Goal: Subscribe to service/newsletter

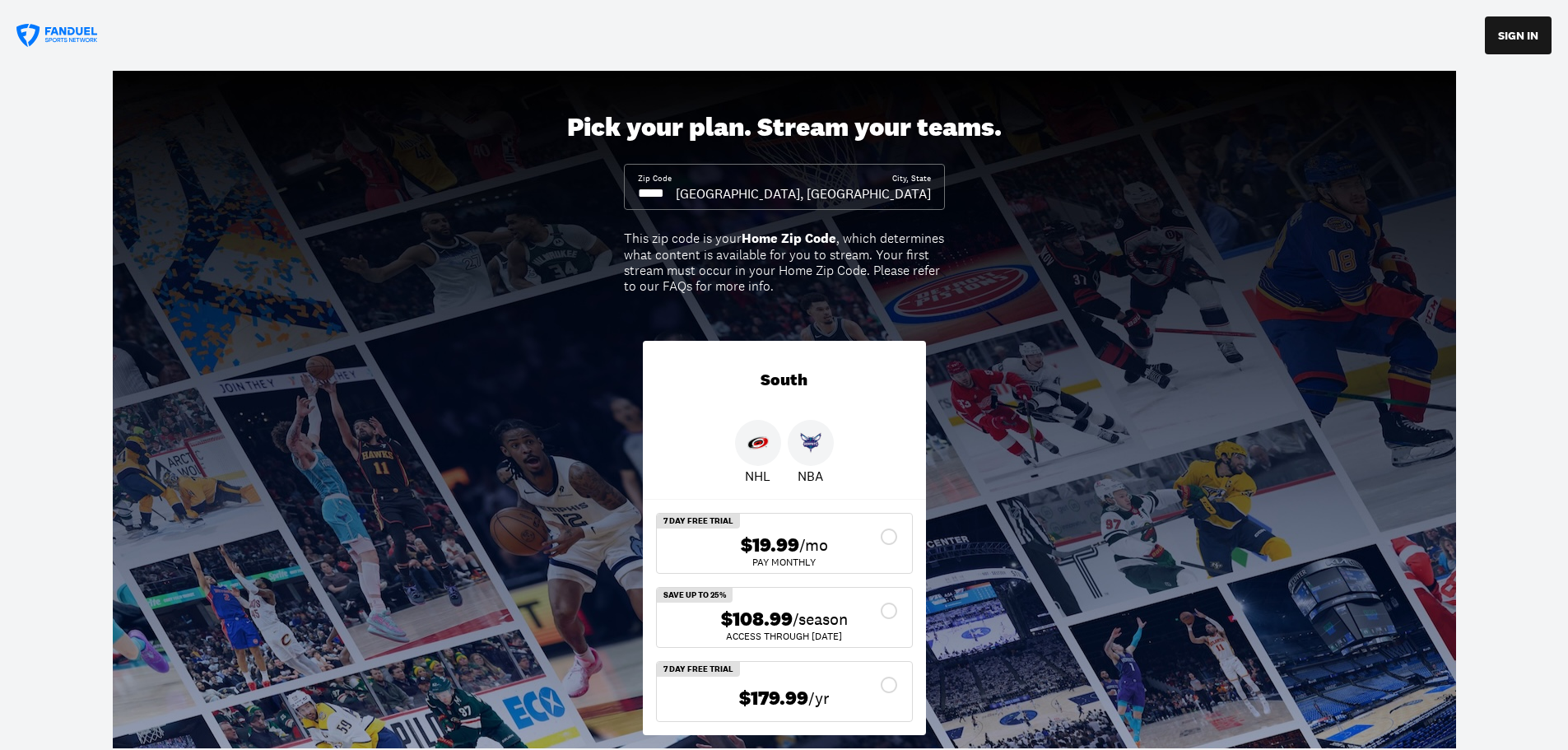
click at [676, 194] on input at bounding box center [656, 194] width 37 height 18
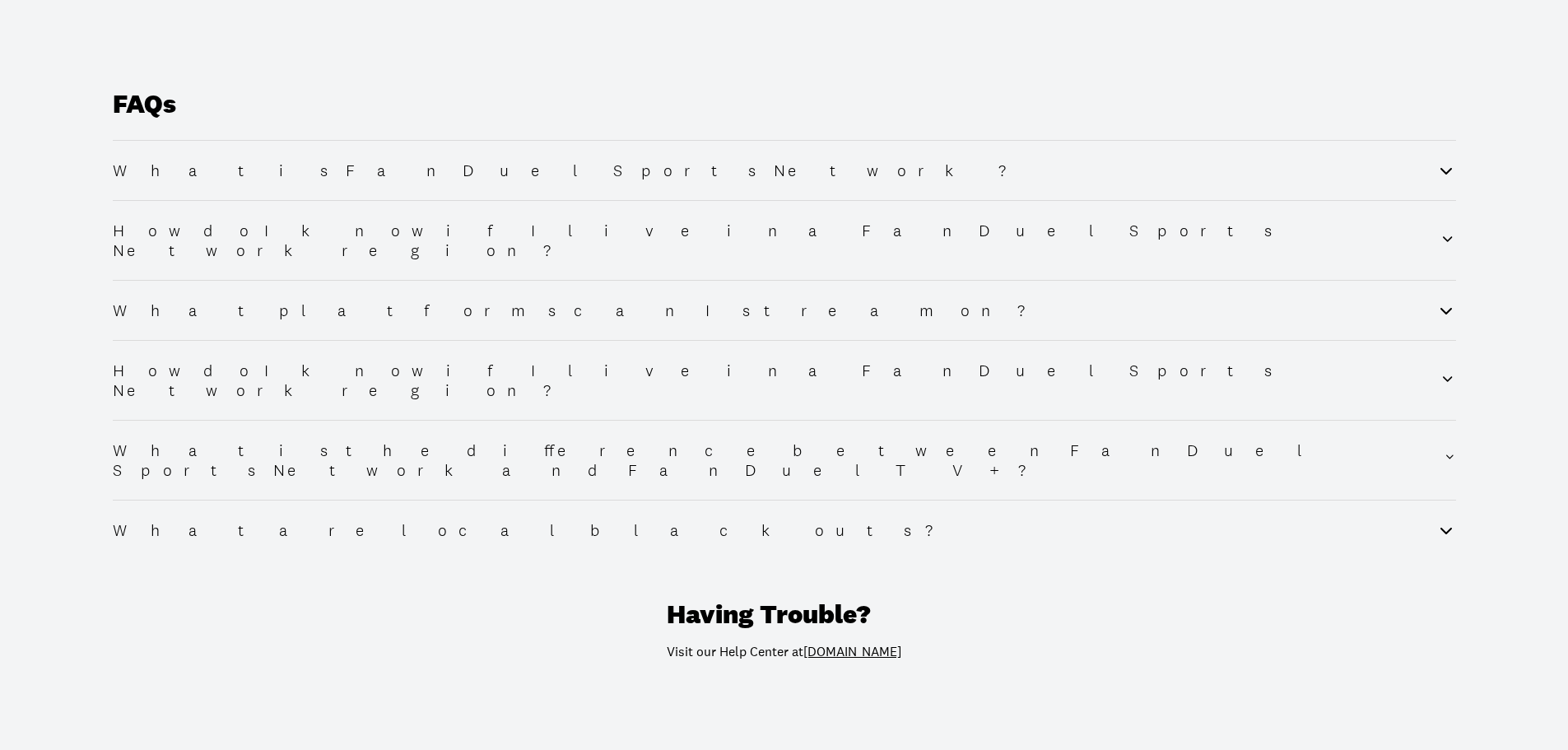
scroll to position [1791, 0]
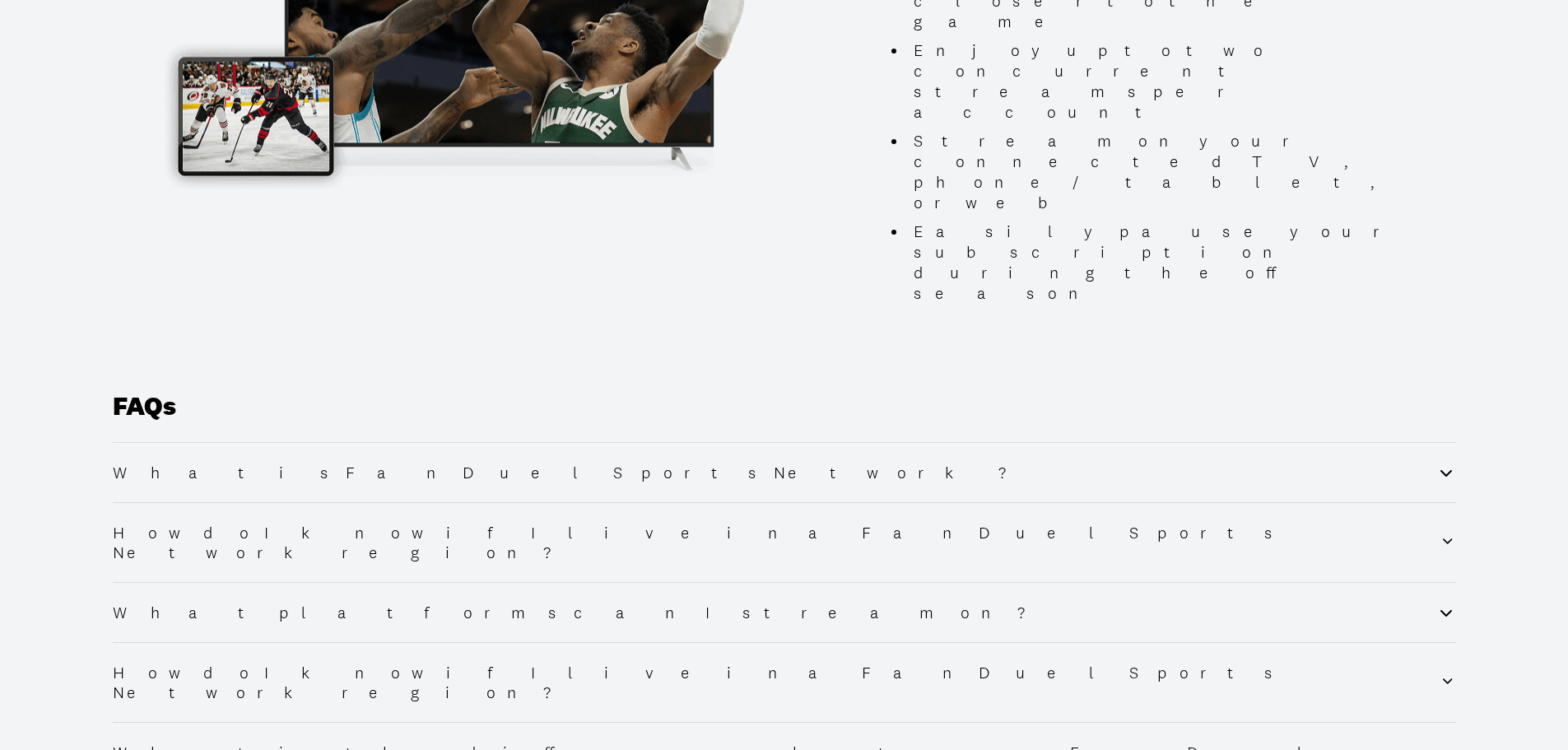
type input "*****"
click at [1439, 672] on icon at bounding box center [1447, 682] width 16 height 20
